Goal: Task Accomplishment & Management: Manage account settings

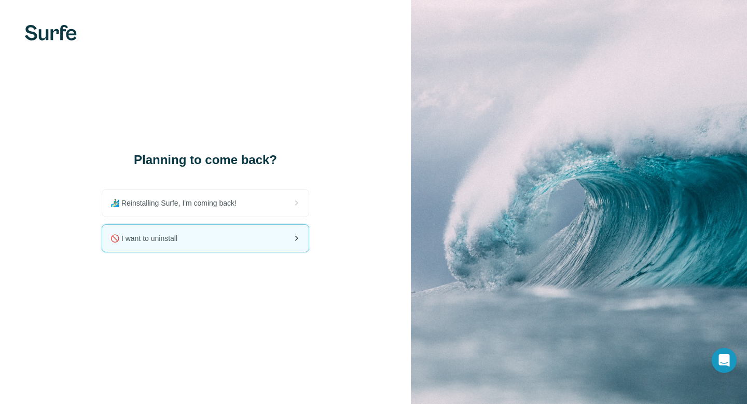
click at [195, 245] on div "🚫 I want to uninstall" at bounding box center [205, 238] width 207 height 27
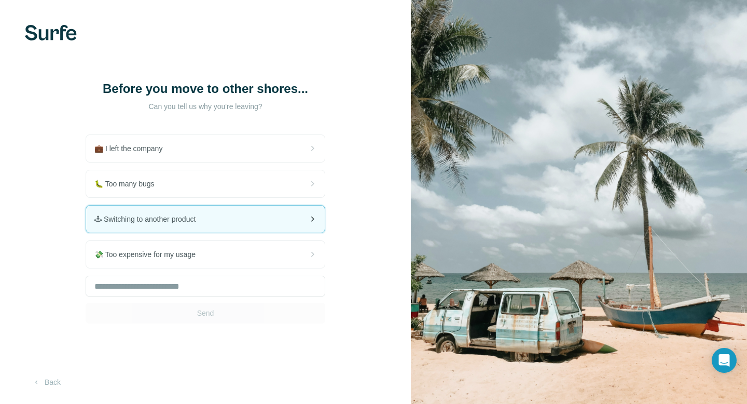
click at [249, 226] on div "🕹 Switching to another product" at bounding box center [205, 219] width 239 height 27
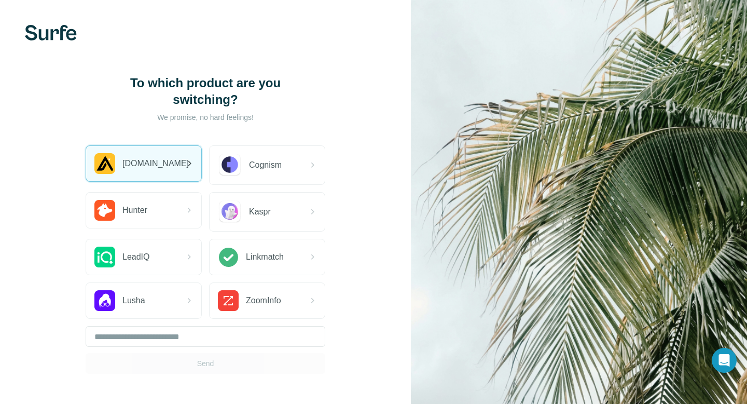
click at [150, 160] on span "[DOMAIN_NAME]" at bounding box center [155, 163] width 66 height 12
